Goal: Book appointment/travel/reservation

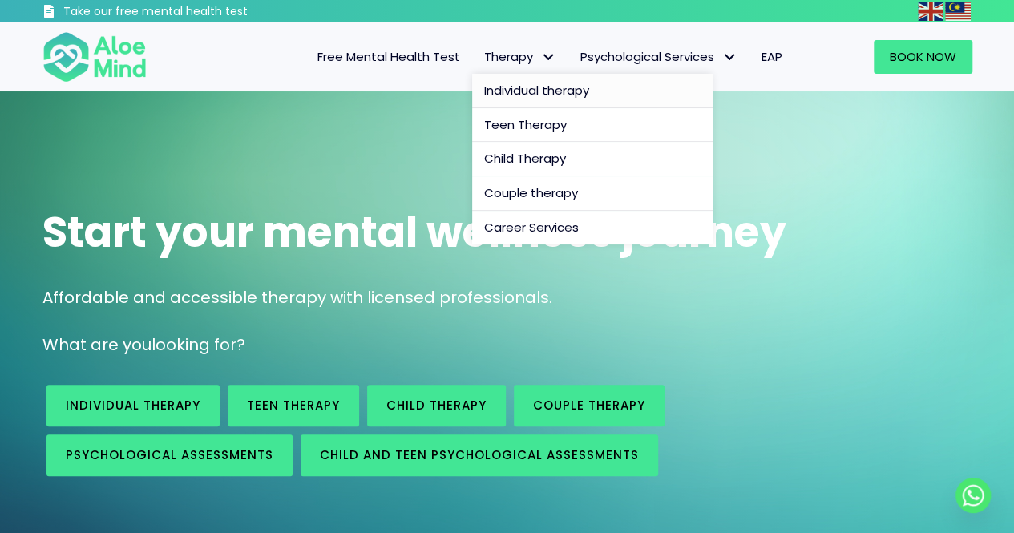
click at [524, 86] on span "Individual therapy" at bounding box center [536, 90] width 105 height 17
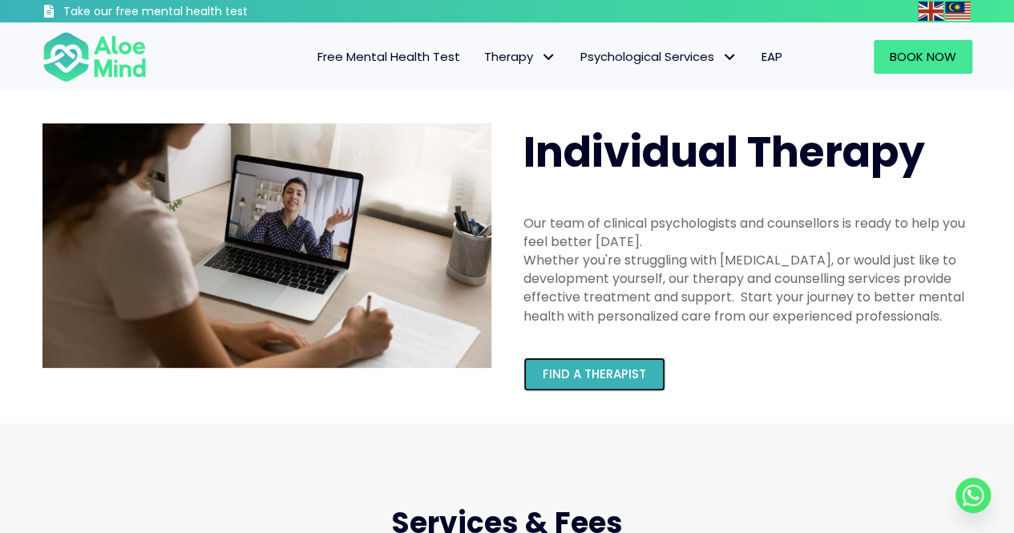
click at [595, 376] on span "Find a therapist" at bounding box center [594, 374] width 103 height 17
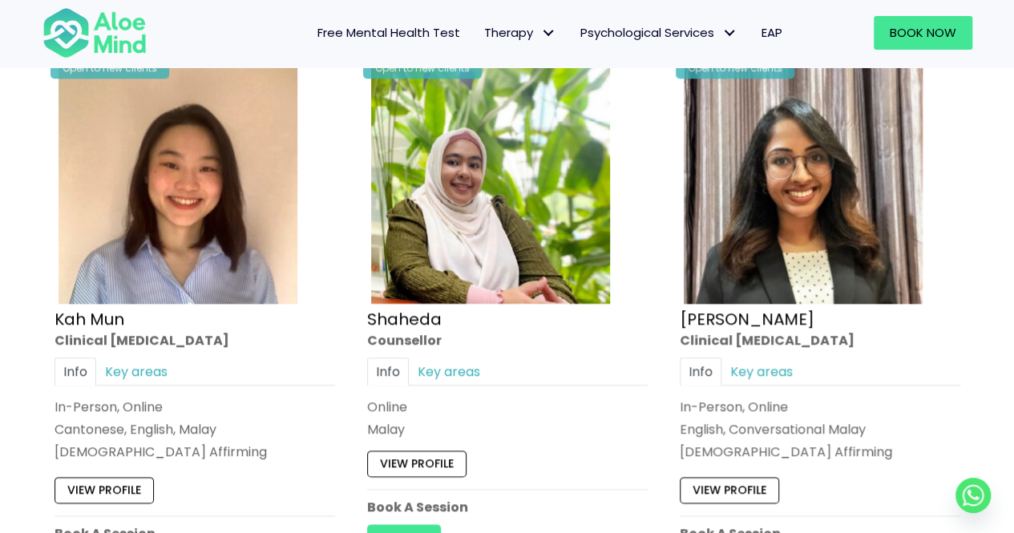
scroll to position [847, 0]
